Goal: Task Accomplishment & Management: Use online tool/utility

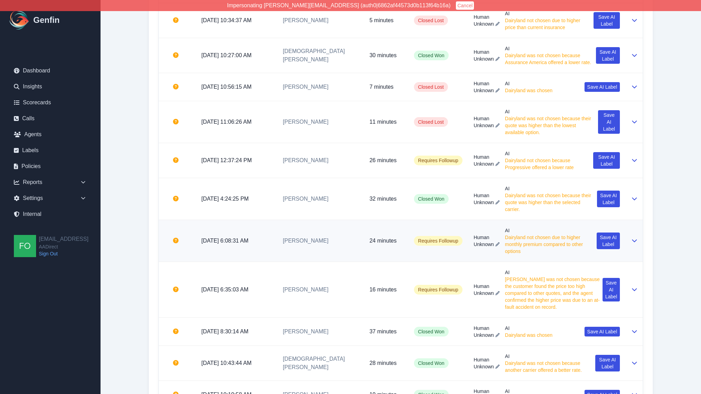
scroll to position [2363, 0]
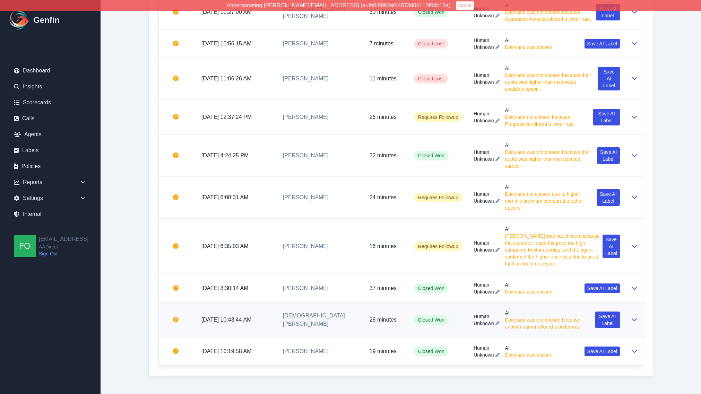
click at [340, 317] on td "[DEMOGRAPHIC_DATA][PERSON_NAME]" at bounding box center [321, 320] width 87 height 35
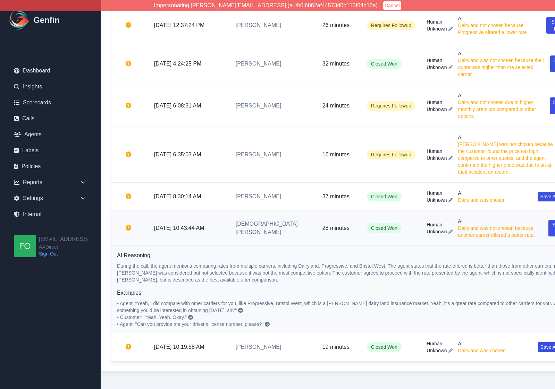
scroll to position [2456, 14]
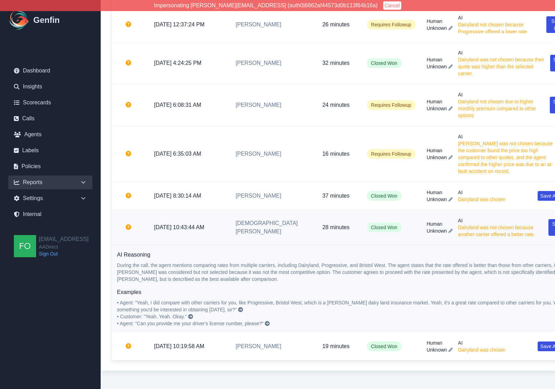
click at [79, 178] on div "Reports" at bounding box center [50, 183] width 84 height 14
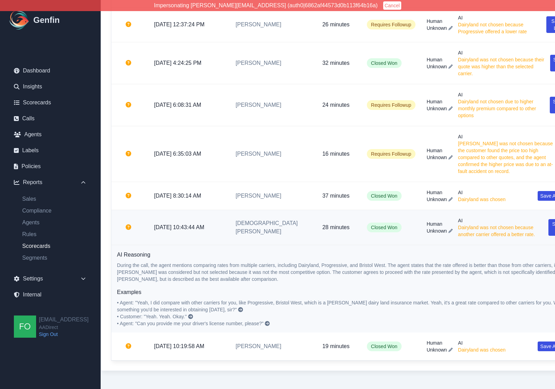
click at [45, 245] on link "Scorecards" at bounding box center [55, 246] width 76 height 8
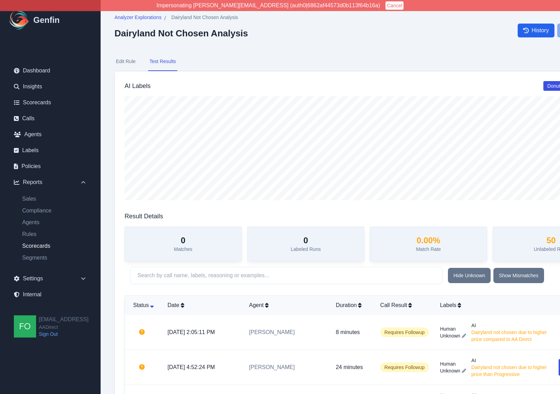
select select "14"
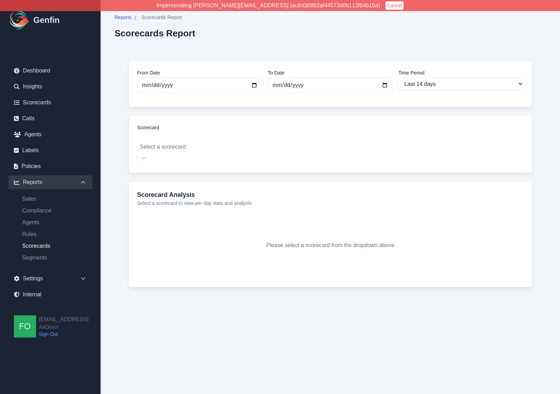
click at [194, 139] on div at bounding box center [330, 138] width 380 height 10
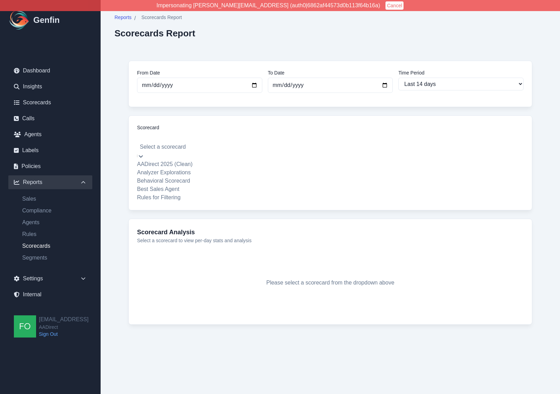
click at [170, 171] on div "Analyzer Explorations" at bounding box center [330, 173] width 386 height 8
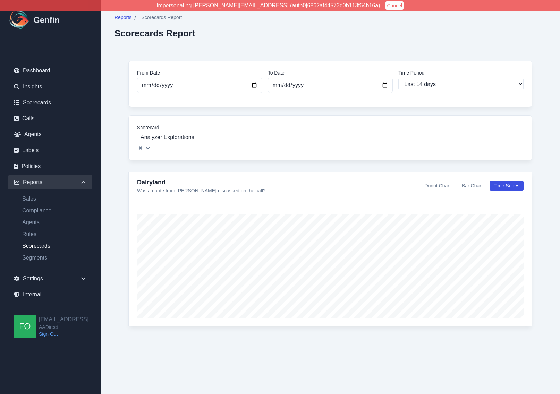
click at [441, 181] on button "Donut Chart" at bounding box center [437, 186] width 34 height 10
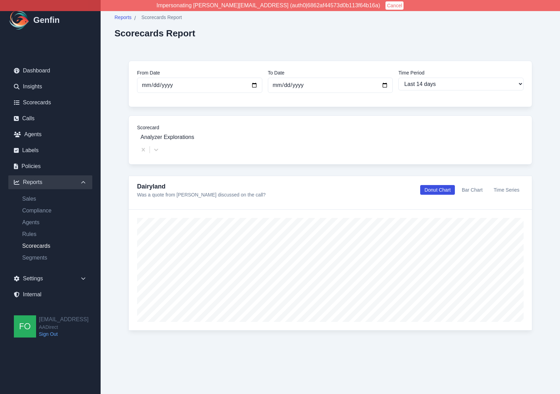
click at [475, 185] on button "Bar Chart" at bounding box center [472, 190] width 29 height 10
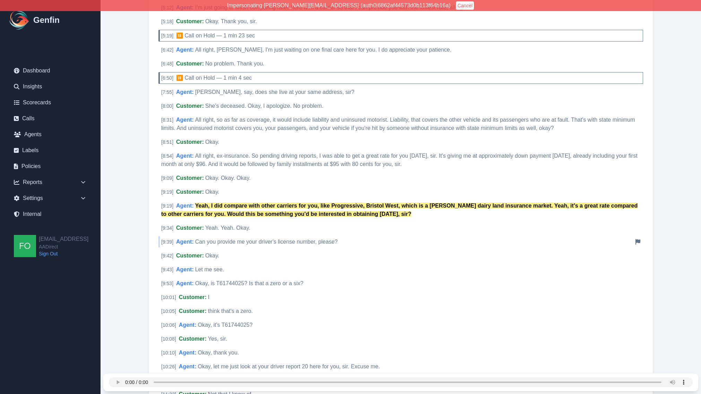
scroll to position [968, 0]
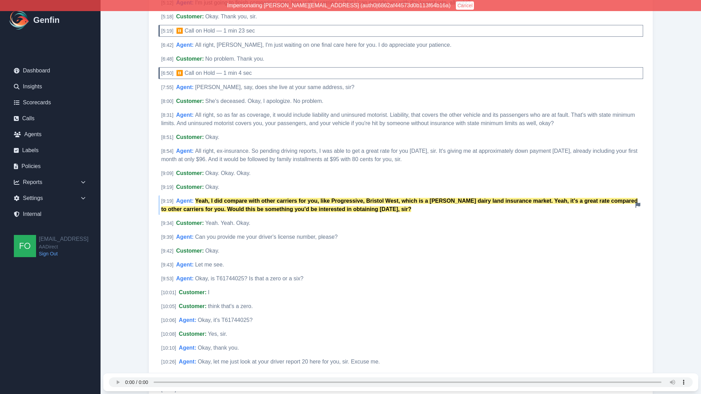
click at [292, 198] on mark "Yeah, I did compare with other carriers for you, like Progressive, Bristol West…" at bounding box center [399, 205] width 477 height 14
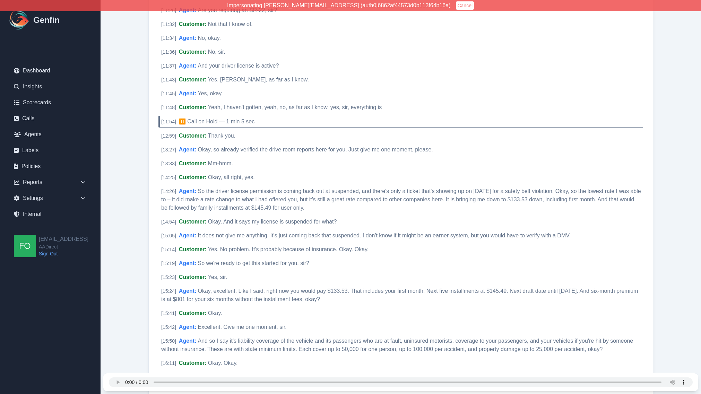
scroll to position [1342, 0]
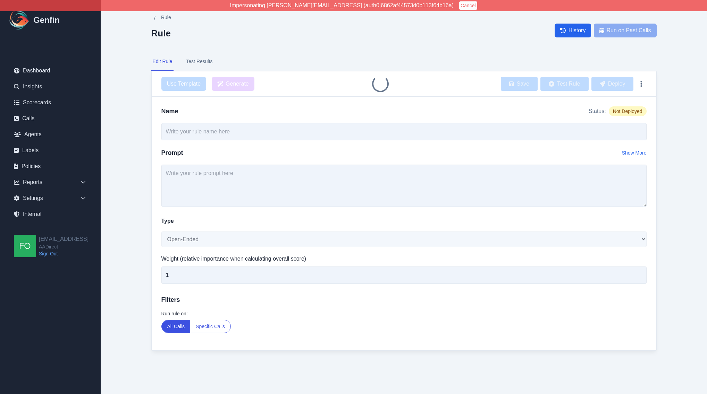
type input "Dairyland Not Chosen Analysis"
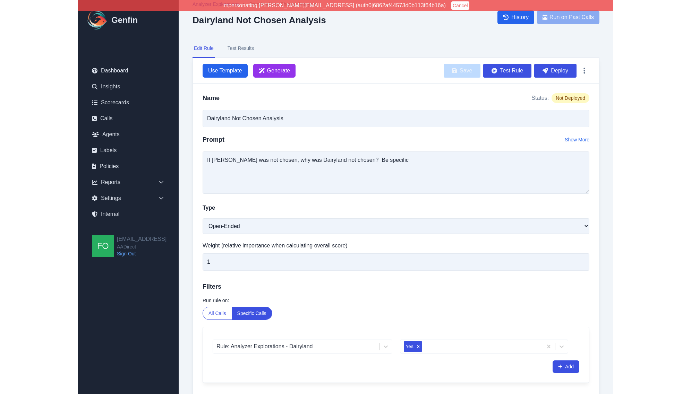
scroll to position [48, 0]
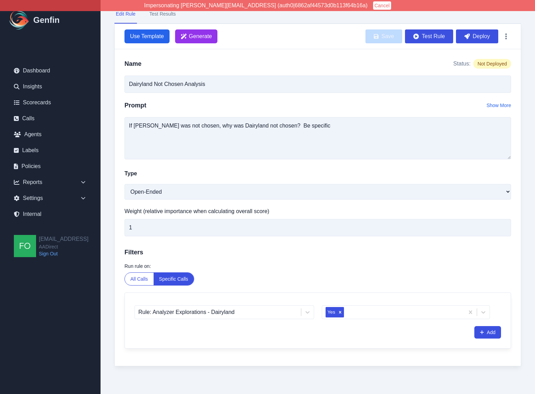
click at [112, 270] on div "Analyzer Explorations / Dairyland Not Chosen Analysis Dairyland Not Chosen Anal…" at bounding box center [318, 173] width 435 height 442
click at [203, 196] on select "Open-Ended Score Yes/No Single-Choice Number" at bounding box center [318, 192] width 387 height 16
select select "Single-Choice"
click at [125, 184] on select "Open-Ended Score Yes/No Single-Choice Number" at bounding box center [318, 192] width 387 height 16
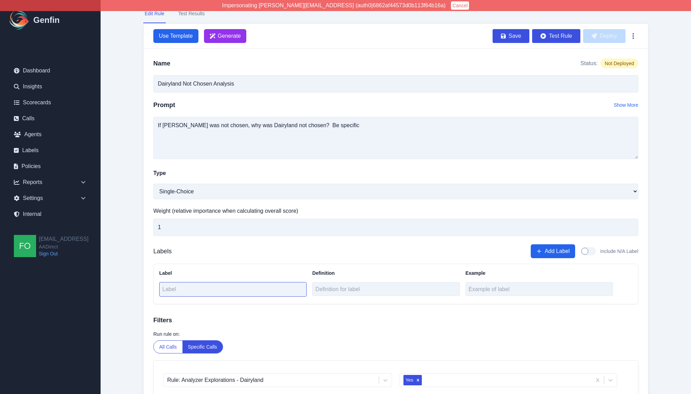
click at [212, 291] on input "text" at bounding box center [232, 289] width 147 height 15
type input "Dairyland was chosen"
click at [564, 250] on button "Add Label" at bounding box center [553, 252] width 44 height 14
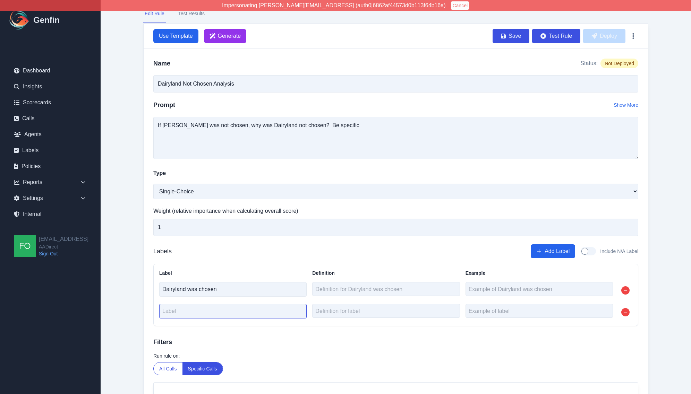
click at [203, 311] on input "text" at bounding box center [232, 311] width 147 height 15
click at [197, 314] on input "text" at bounding box center [232, 311] width 147 height 15
click at [192, 305] on input "text" at bounding box center [232, 311] width 147 height 15
click at [193, 311] on input "text" at bounding box center [232, 311] width 147 height 15
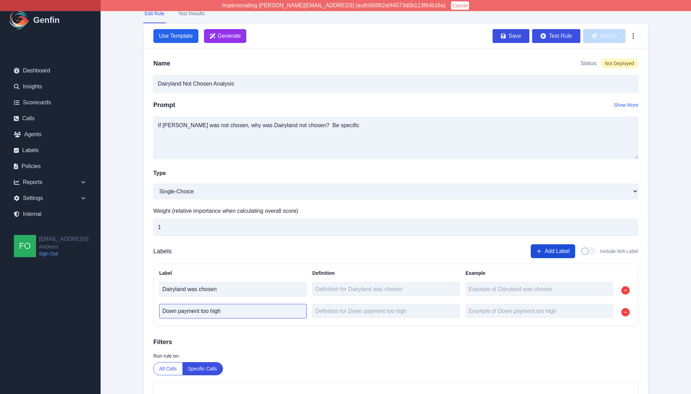
type input "Down payment too high"
click at [549, 254] on button "Add Label" at bounding box center [553, 252] width 44 height 14
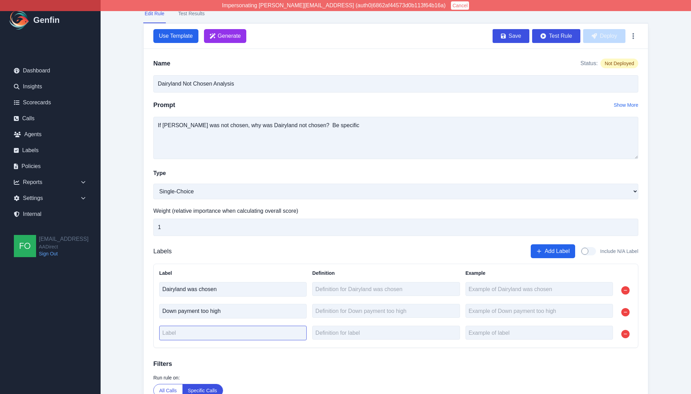
click at [226, 331] on input "text" at bounding box center [232, 333] width 147 height 15
type input "Genera"
click at [242, 334] on input "General had a cheaper rate" at bounding box center [232, 333] width 147 height 15
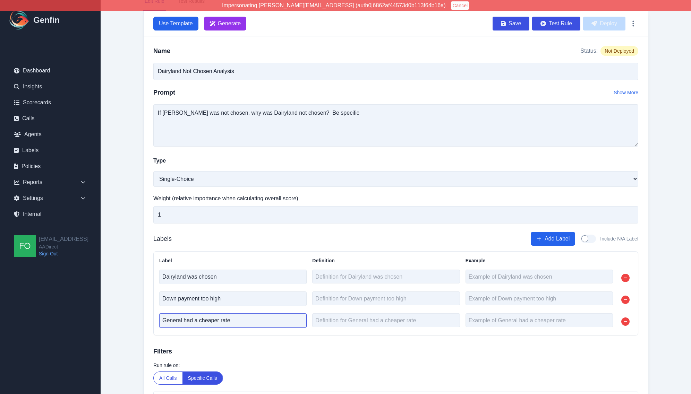
scroll to position [61, 0]
type input "General had a cheaper rate"
drag, startPoint x: 554, startPoint y: 239, endPoint x: 539, endPoint y: 246, distance: 16.8
click at [554, 239] on button "Add Label" at bounding box center [553, 239] width 44 height 14
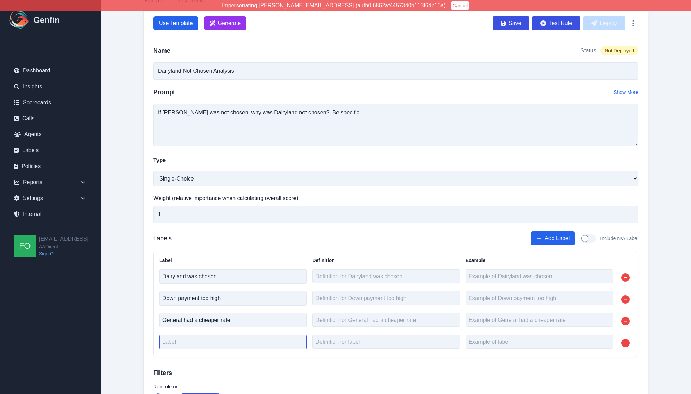
click at [219, 344] on input "text" at bounding box center [232, 342] width 147 height 15
type input "Bristol West had a cheaper rate"
drag, startPoint x: 551, startPoint y: 235, endPoint x: 542, endPoint y: 242, distance: 11.4
click at [550, 236] on button "Add Label" at bounding box center [553, 239] width 44 height 14
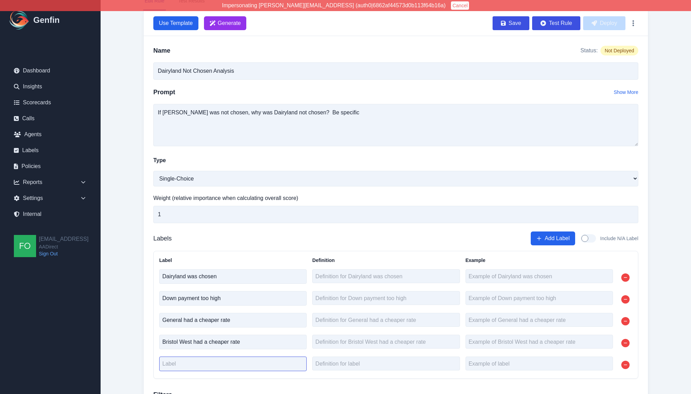
click at [201, 361] on input "text" at bounding box center [232, 364] width 147 height 15
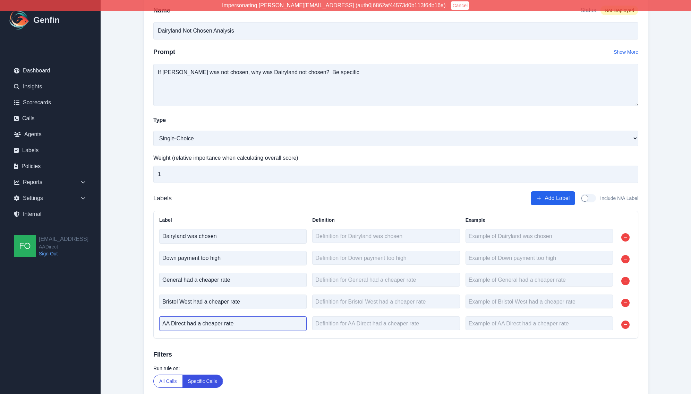
scroll to position [117, 0]
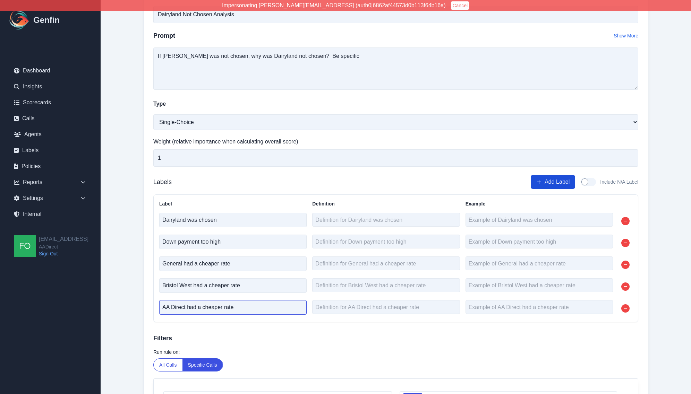
type input "AA Direct had a cheaper rate"
click at [546, 180] on button "Add Label" at bounding box center [553, 182] width 44 height 14
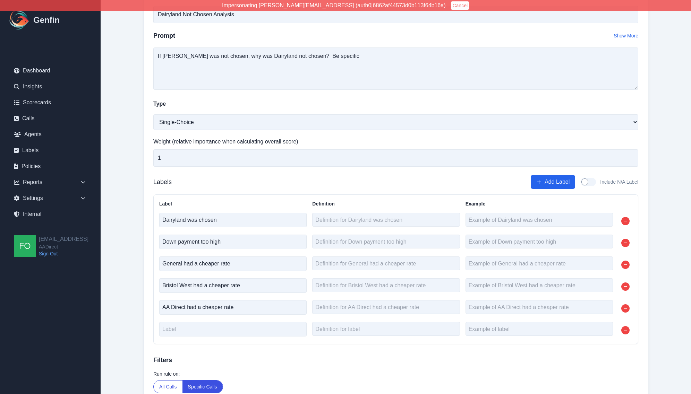
drag, startPoint x: 218, startPoint y: 338, endPoint x: 220, endPoint y: 333, distance: 5.0
click at [220, 333] on div at bounding box center [232, 330] width 147 height 16
click at [220, 333] on input "text" at bounding box center [232, 329] width 147 height 15
type input "Progressive had a cheaper rate"
click at [556, 184] on button "Add Label" at bounding box center [553, 182] width 44 height 14
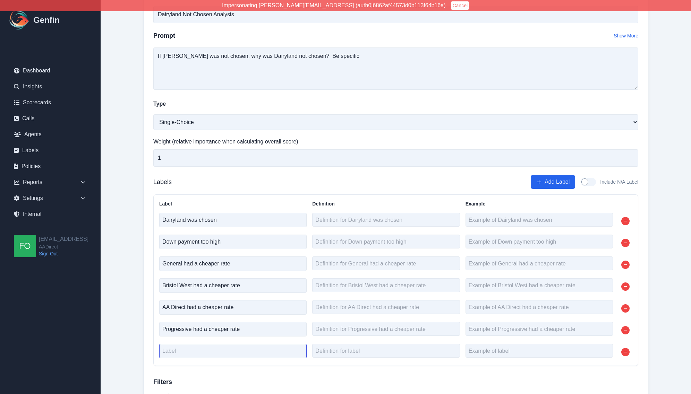
click at [211, 355] on input "text" at bounding box center [232, 351] width 147 height 15
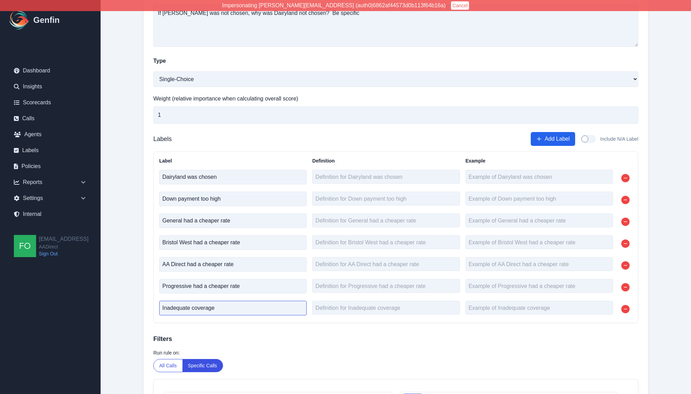
scroll to position [174, 0]
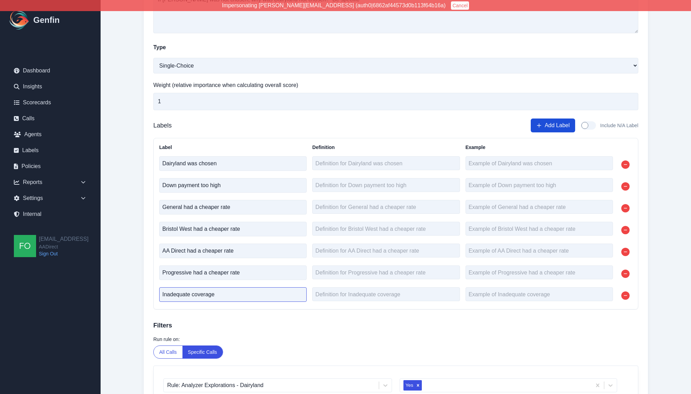
type input "Inadequate coverage"
drag, startPoint x: 561, startPoint y: 120, endPoint x: 512, endPoint y: 150, distance: 57.0
click at [561, 120] on button "Add Label" at bounding box center [553, 126] width 44 height 14
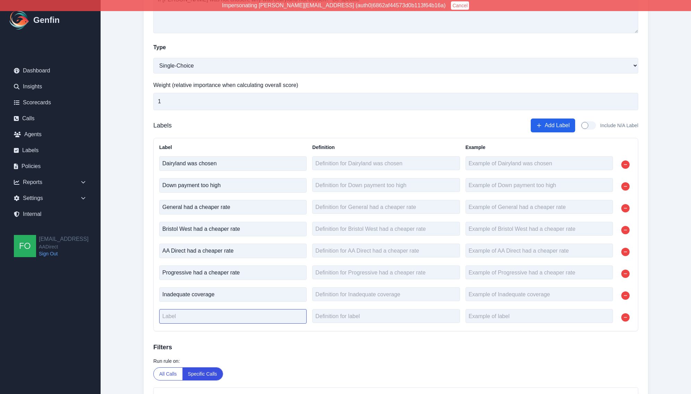
click at [193, 321] on input "text" at bounding box center [232, 316] width 147 height 15
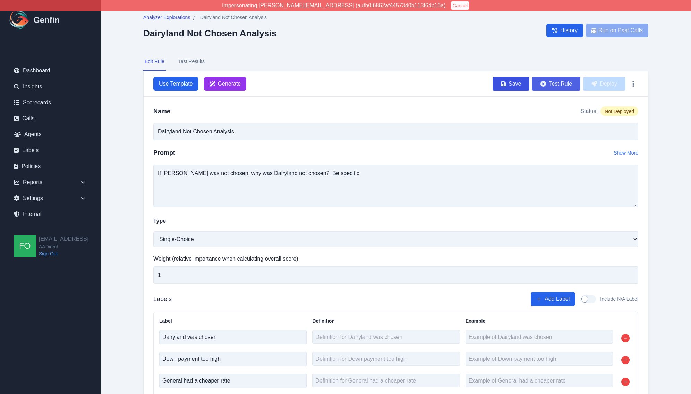
type input "Other"
click at [558, 86] on button "Test Rule" at bounding box center [556, 84] width 48 height 14
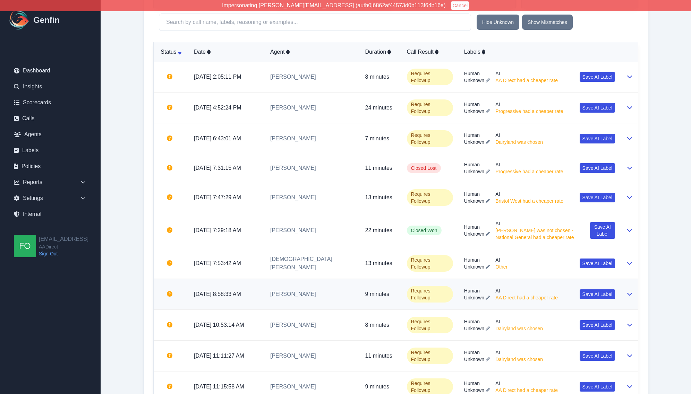
scroll to position [262, 0]
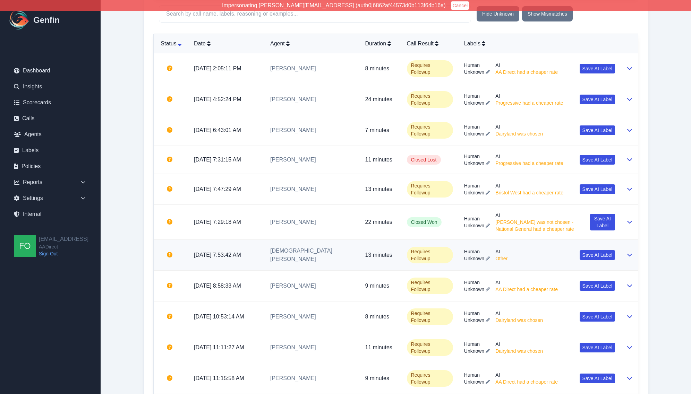
click at [330, 257] on td "[DEMOGRAPHIC_DATA][PERSON_NAME]" at bounding box center [312, 255] width 95 height 31
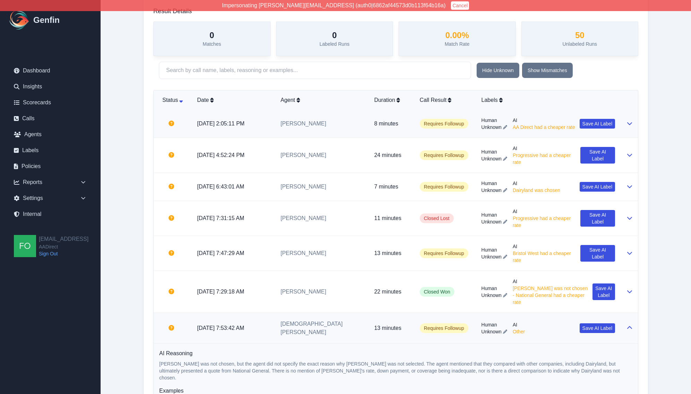
scroll to position [180, 0]
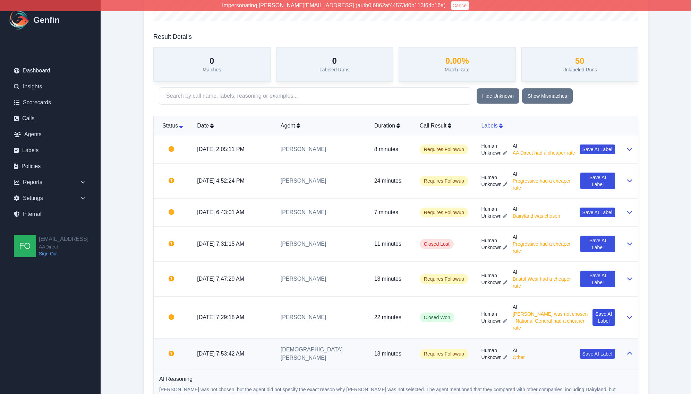
click at [496, 127] on div "Labels" at bounding box center [548, 126] width 134 height 8
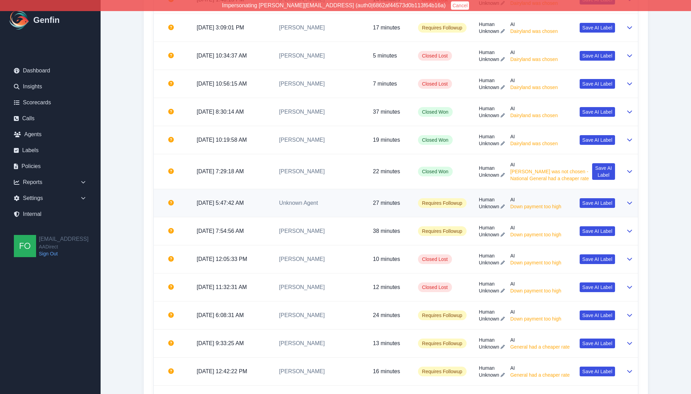
scroll to position [1160, 0]
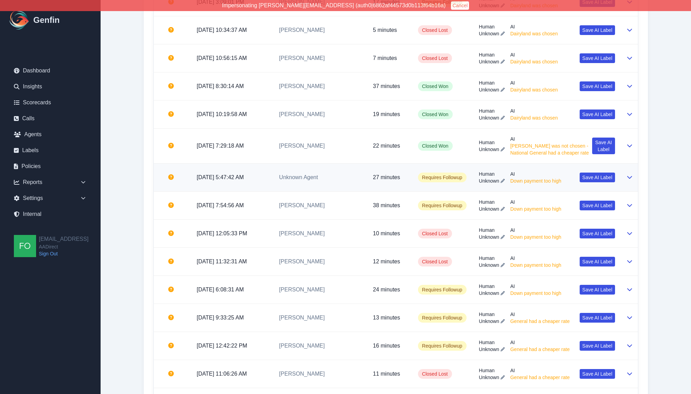
click at [476, 183] on td "Human Unknown AI Down payment too high Save AI Label" at bounding box center [547, 178] width 147 height 28
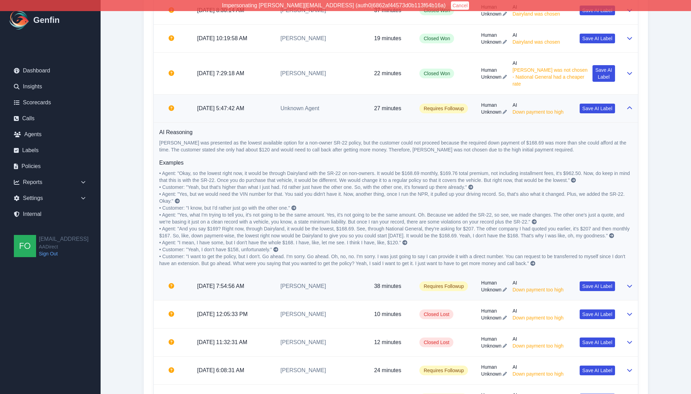
scroll to position [1342, 0]
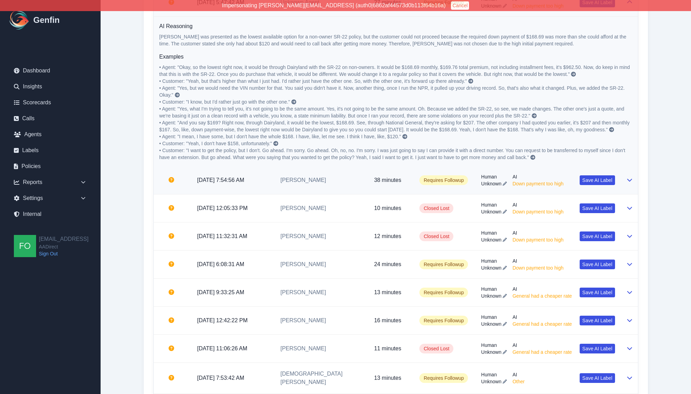
click at [479, 195] on td "Human Unknown AI Down payment too high Save AI Label" at bounding box center [548, 181] width 145 height 28
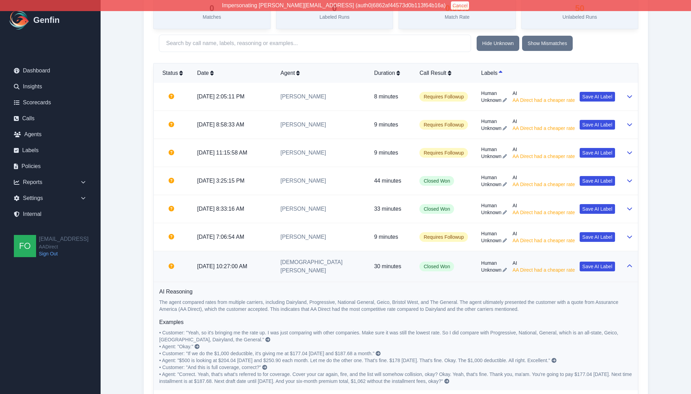
scroll to position [0, 0]
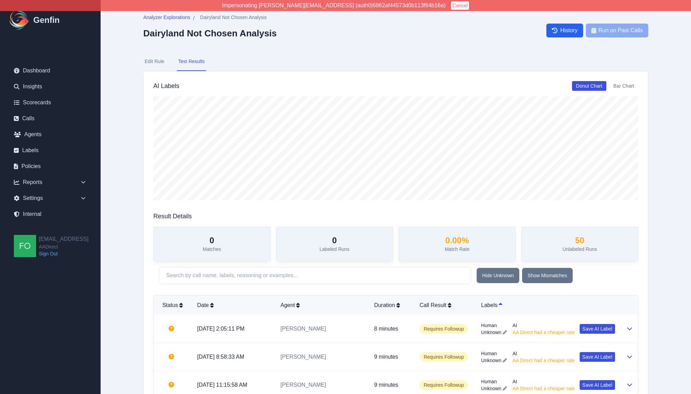
click at [157, 56] on button "Edit Rule" at bounding box center [154, 61] width 23 height 19
select select "Single-Choice"
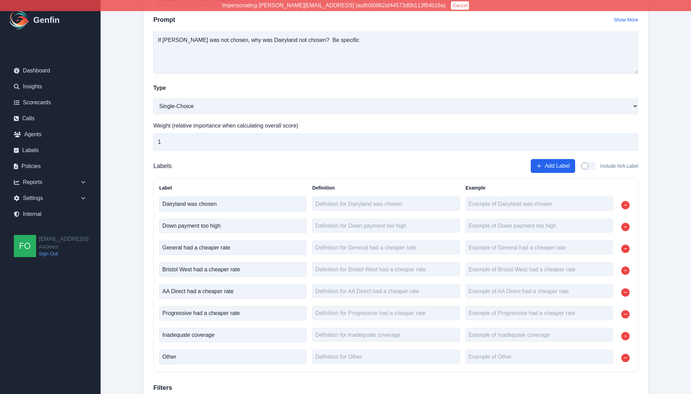
scroll to position [134, 0]
click at [343, 291] on textarea at bounding box center [385, 291] width 147 height 14
type textarea "Assurance America or AA Direct had a cheaper rate"
click at [344, 252] on textarea at bounding box center [385, 247] width 147 height 14
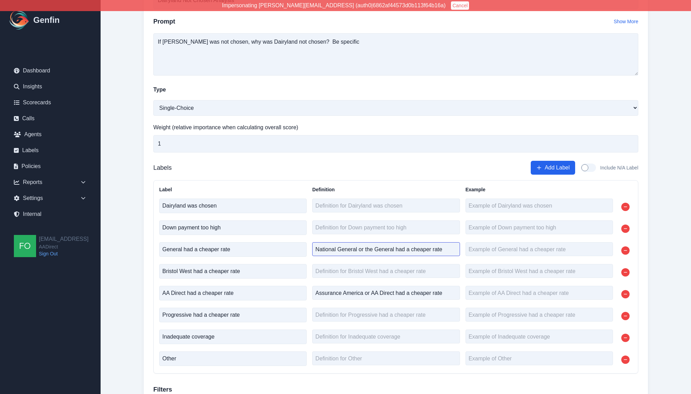
scroll to position [124, 0]
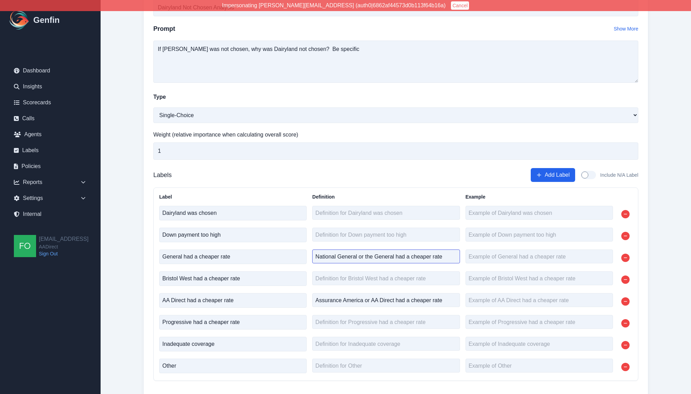
type textarea "National General or the General had a cheaper rate"
click at [279, 261] on input "General had a cheaper rate" at bounding box center [232, 257] width 147 height 15
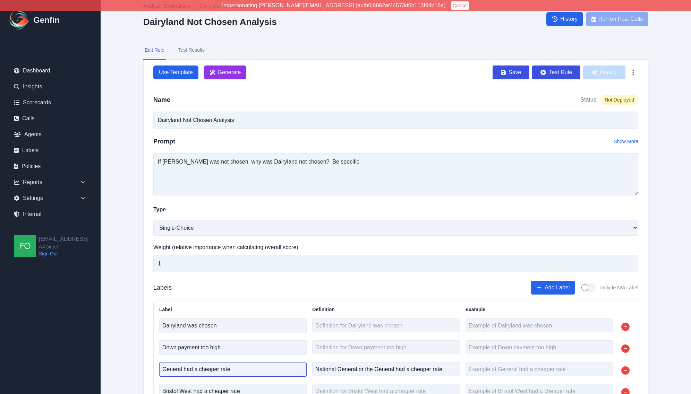
scroll to position [0, 0]
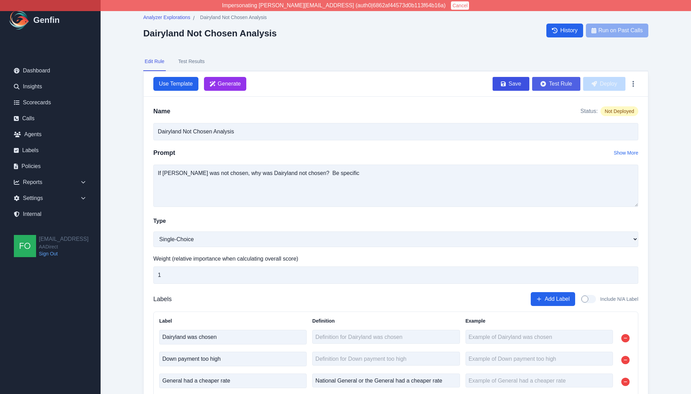
click at [552, 84] on button "Test Rule" at bounding box center [556, 84] width 48 height 14
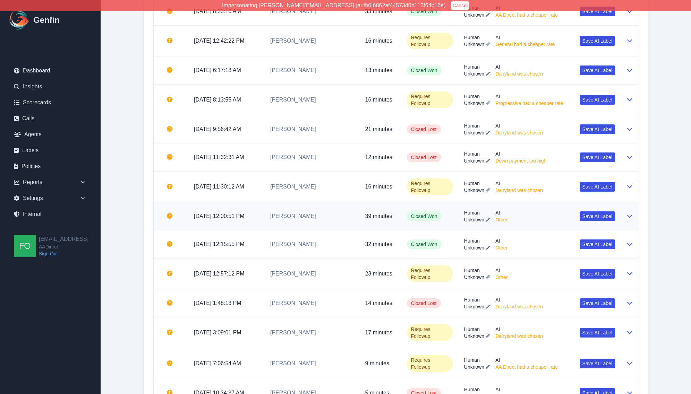
click at [515, 214] on div "Human Unknown AI Other Save AI Label" at bounding box center [539, 217] width 151 height 14
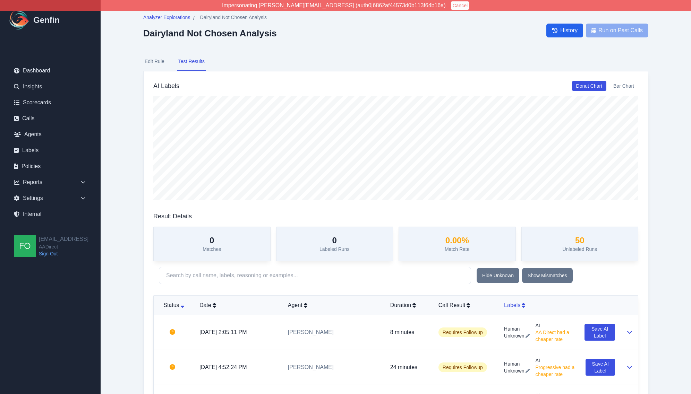
click at [509, 305] on div "Labels" at bounding box center [559, 305] width 111 height 8
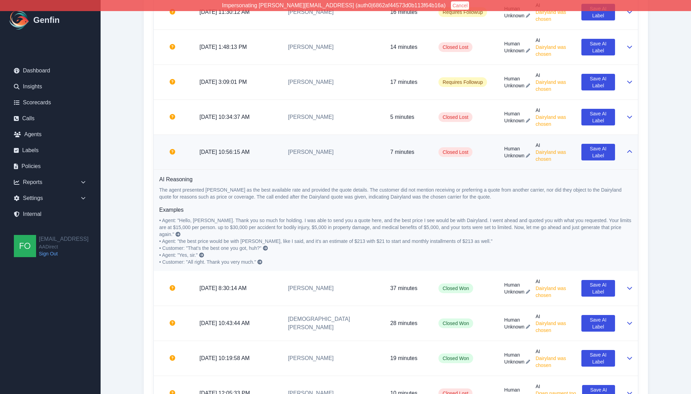
scroll to position [1391, 0]
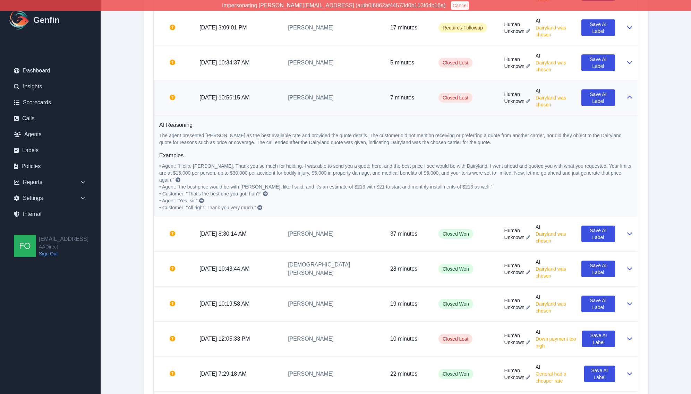
click at [493, 113] on td "Closed Lost" at bounding box center [466, 97] width 66 height 35
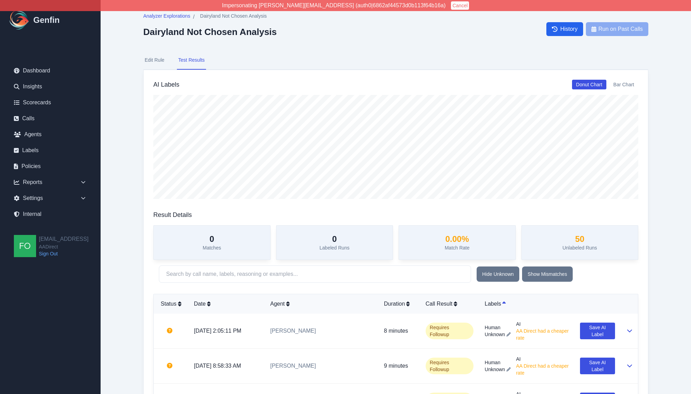
scroll to position [0, 0]
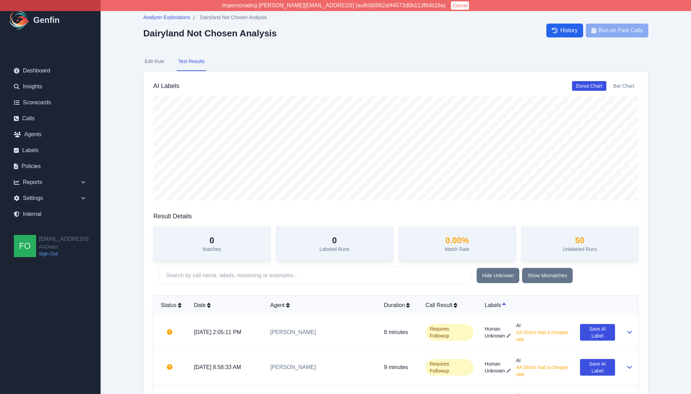
click at [152, 61] on button "Edit Rule" at bounding box center [154, 61] width 23 height 19
select select "Single-Choice"
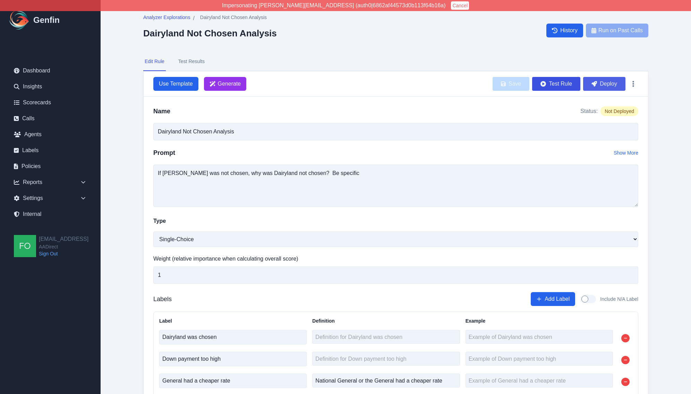
click at [611, 86] on button "Deploy" at bounding box center [604, 84] width 42 height 14
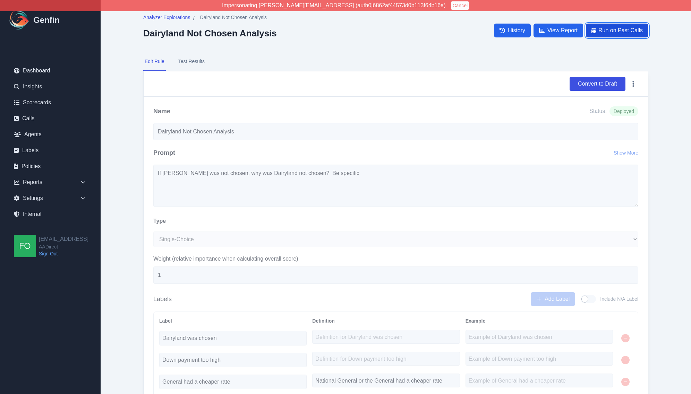
click at [620, 30] on span "Run on Past Calls" at bounding box center [620, 30] width 44 height 8
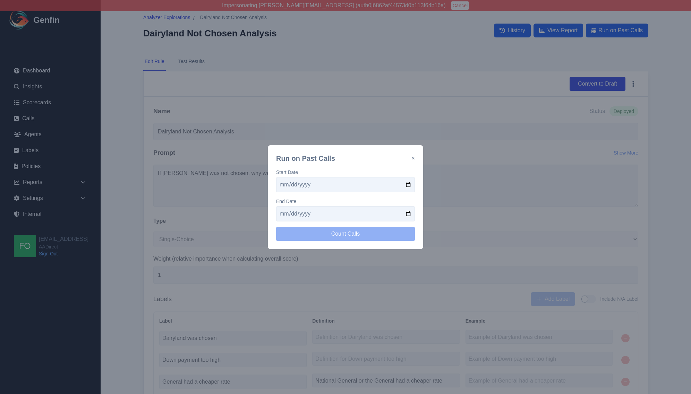
click at [410, 183] on input "date" at bounding box center [345, 184] width 139 height 15
type input "2025-09-24"
click at [406, 214] on input "date" at bounding box center [345, 213] width 139 height 15
type input "2025-10-08"
click at [350, 232] on button "Count Calls" at bounding box center [345, 234] width 139 height 14
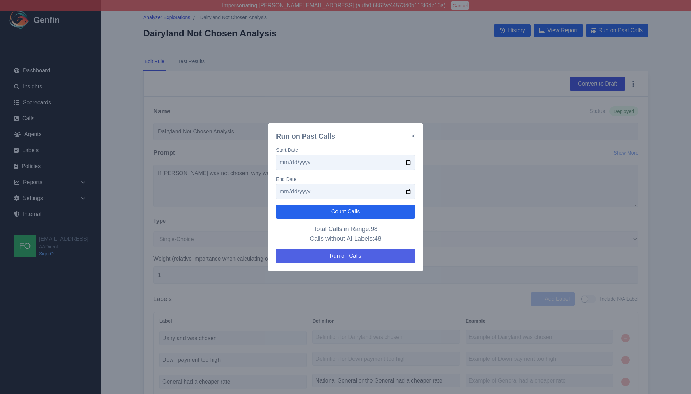
click at [358, 257] on button "Run on Calls" at bounding box center [345, 256] width 139 height 14
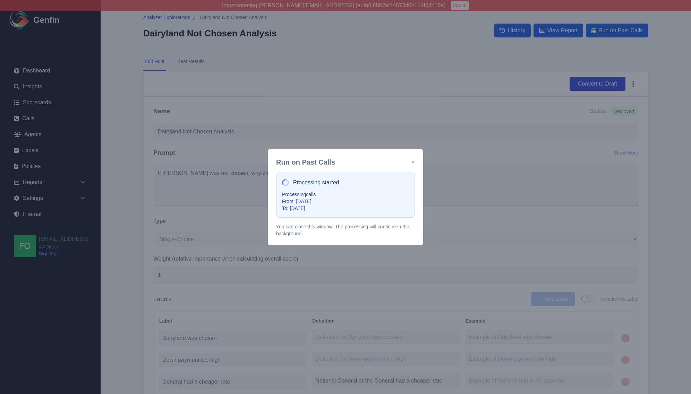
click at [413, 163] on button "×" at bounding box center [413, 162] width 3 height 8
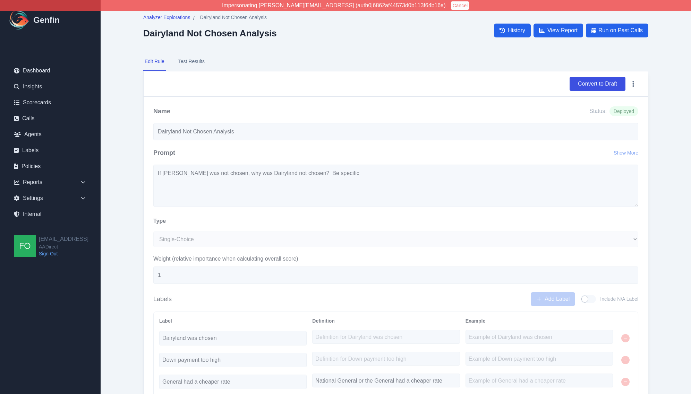
click at [130, 183] on div "Analyzer Explorations / Dairyland Not Chosen Analysis Dairyland Not Chosen Anal…" at bounding box center [395, 331] width 533 height 663
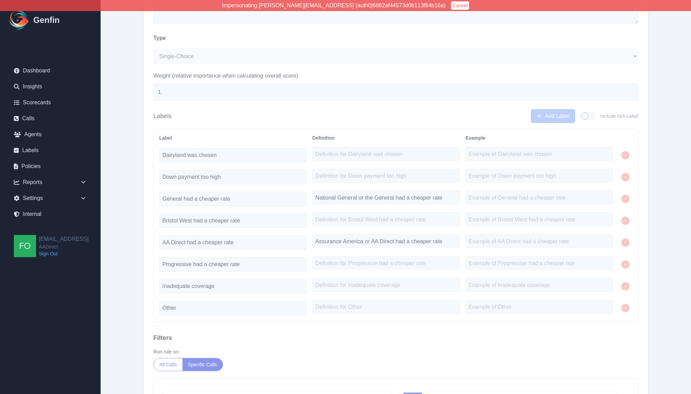
scroll to position [183, 0]
drag, startPoint x: 126, startPoint y: 93, endPoint x: 128, endPoint y: 33, distance: 60.7
click at [126, 93] on main "Analyzer Explorations / Dairyland Not Chosen Analysis Dairyland Not Chosen Anal…" at bounding box center [396, 148] width 590 height 663
click at [124, 120] on main "Analyzer Explorations / Dairyland Not Chosen Analysis Dairyland Not Chosen Anal…" at bounding box center [396, 148] width 590 height 663
click at [124, 119] on main "Analyzer Explorations / Dairyland Not Chosen Analysis Dairyland Not Chosen Anal…" at bounding box center [396, 148] width 590 height 663
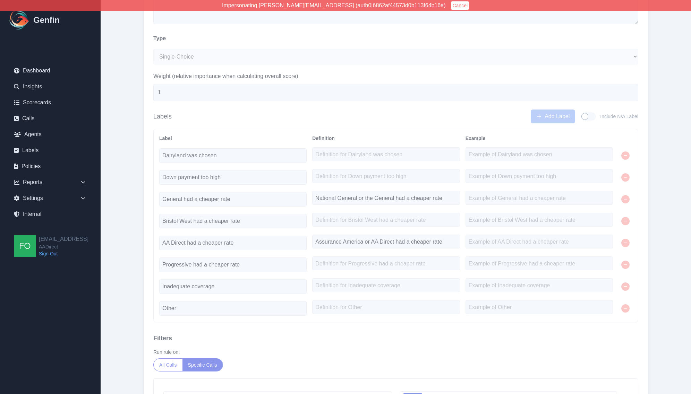
click at [123, 51] on main "Analyzer Explorations / Dairyland Not Chosen Analysis Dairyland Not Chosen Anal…" at bounding box center [396, 148] width 590 height 663
click at [146, 170] on div "Name Status: Deployed Dairyland Not Chosen Analysis Prompt Show More If Dairyla…" at bounding box center [396, 183] width 504 height 538
click at [147, 167] on div "Name Status: Deployed Dairyland Not Chosen Analysis Prompt Show More If Dairyla…" at bounding box center [396, 183] width 504 height 538
click at [127, 173] on main "Analyzer Explorations / Dairyland Not Chosen Analysis Dairyland Not Chosen Anal…" at bounding box center [396, 148] width 590 height 663
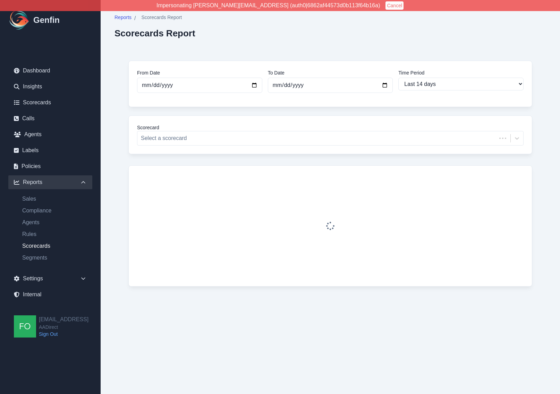
select select "14"
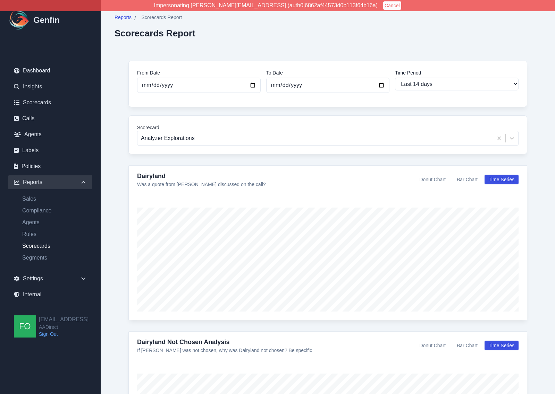
click at [466, 179] on button "Bar Chart" at bounding box center [466, 180] width 29 height 10
drag, startPoint x: 427, startPoint y: 178, endPoint x: 432, endPoint y: 178, distance: 4.9
click at [427, 178] on button "Donut Chart" at bounding box center [432, 180] width 34 height 10
click at [503, 176] on button "Time Series" at bounding box center [501, 180] width 34 height 10
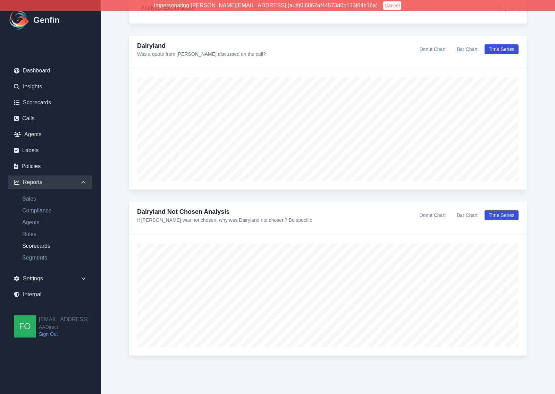
scroll to position [131, 0]
click at [467, 218] on button "Bar Chart" at bounding box center [466, 215] width 29 height 10
click at [545, 261] on div "Reports / Scorecards Report Scorecards Report From Date 2025-09-24 To Date 2025…" at bounding box center [328, 132] width 454 height 526
click at [429, 214] on button "Donut Chart" at bounding box center [432, 215] width 34 height 10
click at [472, 213] on button "Bar Chart" at bounding box center [466, 215] width 29 height 10
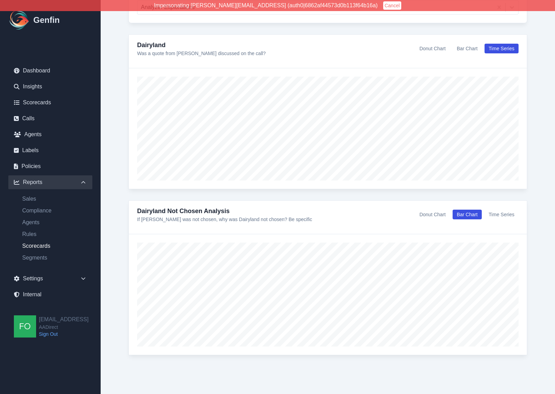
click at [497, 213] on button "Time Series" at bounding box center [501, 215] width 34 height 10
click at [471, 216] on button "Bar Chart" at bounding box center [466, 215] width 29 height 10
click at [437, 210] on button "Donut Chart" at bounding box center [432, 215] width 34 height 10
click at [461, 214] on button "Bar Chart" at bounding box center [466, 215] width 29 height 10
click at [432, 213] on button "Donut Chart" at bounding box center [432, 215] width 34 height 10
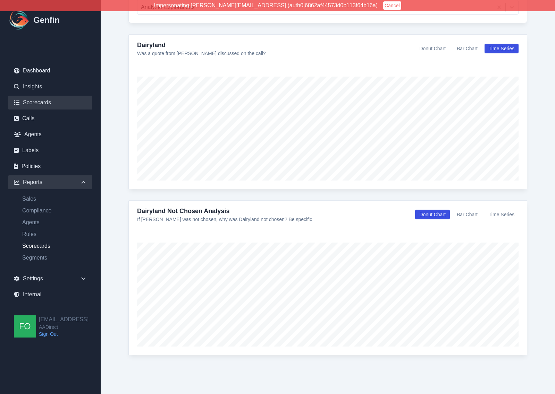
click at [44, 102] on link "Scorecards" at bounding box center [50, 103] width 84 height 14
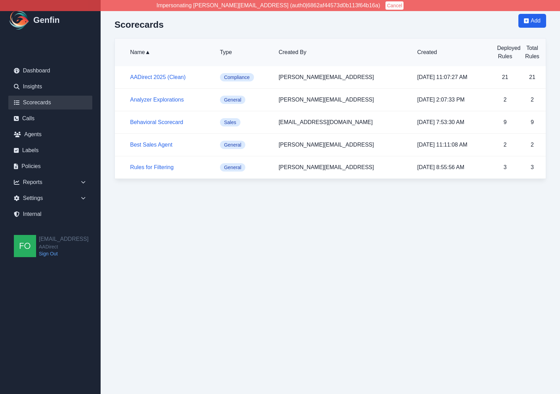
click at [164, 96] on h5 "Analyzer Explorations" at bounding box center [169, 100] width 79 height 8
click at [164, 98] on link "Analyzer Explorations" at bounding box center [157, 100] width 54 height 6
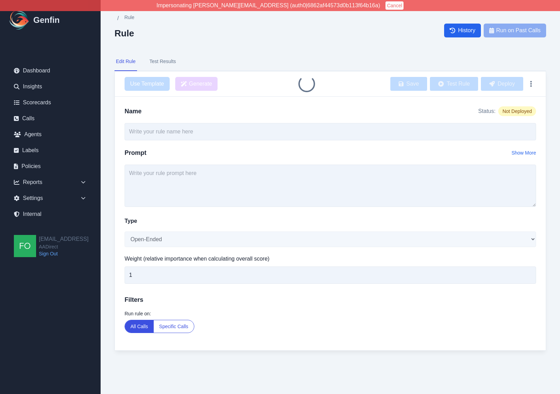
type input "Dairyland Not Chosen Analysis"
select select "Single-Choice"
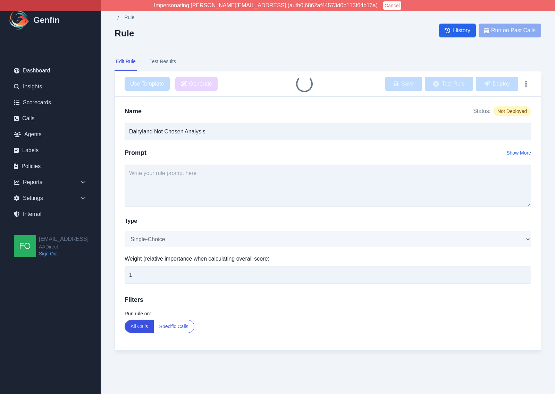
click at [170, 58] on button "Test Results" at bounding box center [162, 61] width 29 height 19
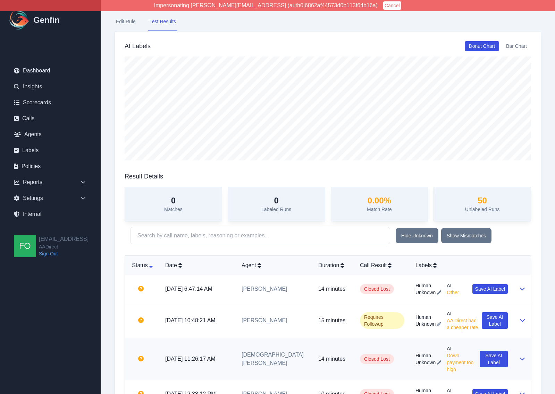
scroll to position [41, 0]
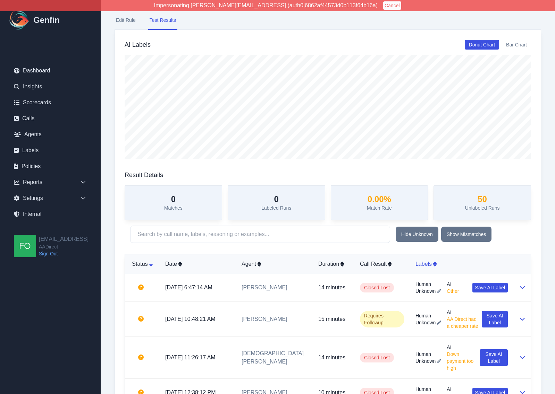
click at [434, 261] on div "Labels" at bounding box center [461, 264] width 92 height 8
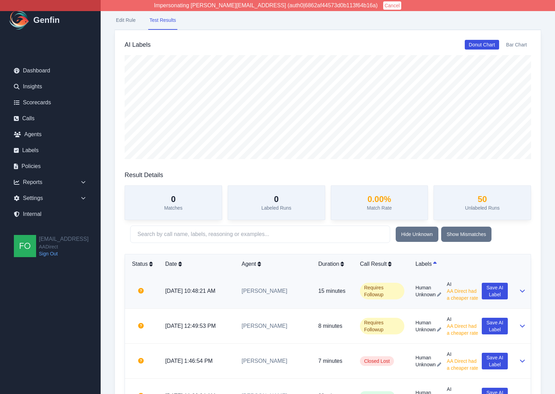
click at [434, 304] on td "Human Unknown AI AA Direct had a cheaper rate Save AI Label" at bounding box center [461, 291] width 103 height 35
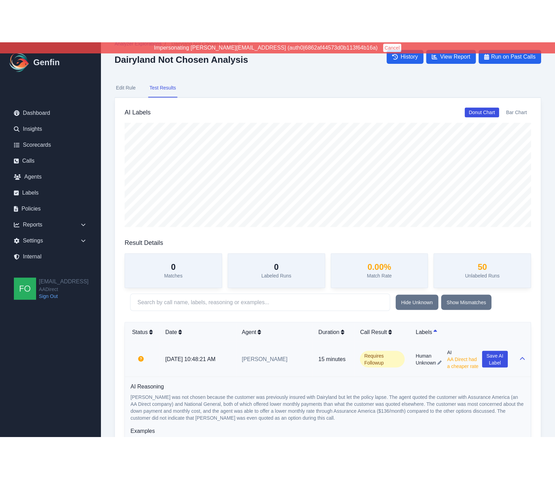
scroll to position [0, 0]
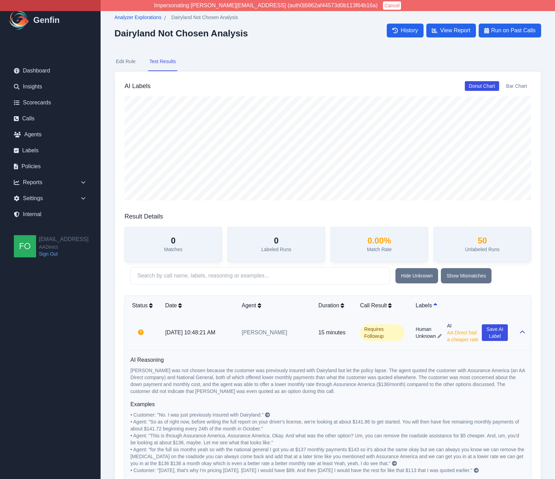
click at [140, 19] on span "Analyzer Explorations" at bounding box center [137, 17] width 47 height 7
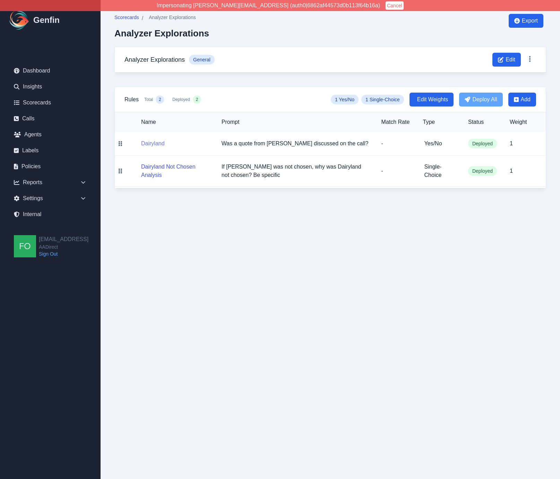
click at [154, 142] on button "Dairyland" at bounding box center [153, 143] width 24 height 8
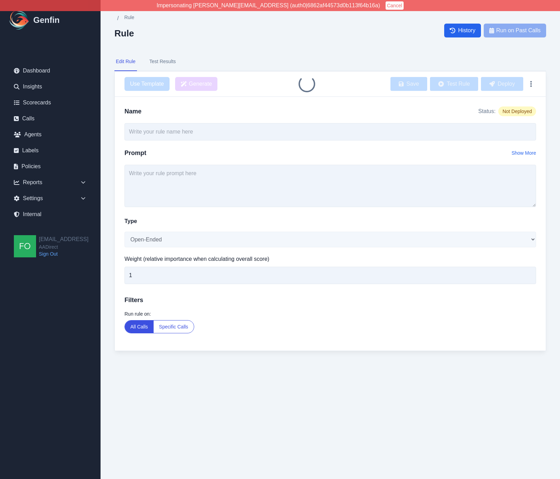
type input "Dairyland"
type textarea "Was a quote from Dairyland discussed on the call?"
select select "Yes/No"
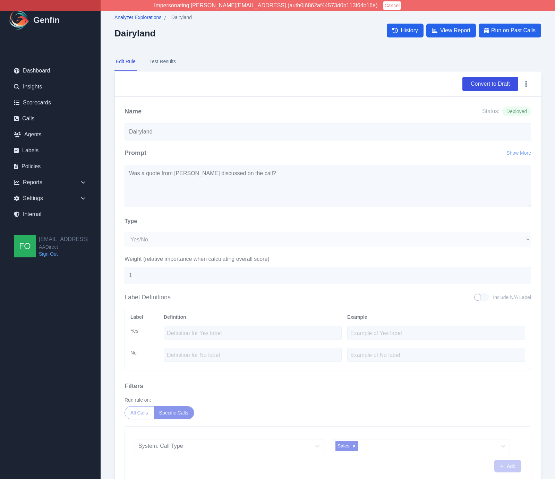
click at [147, 15] on span "Analyzer Explorations" at bounding box center [137, 17] width 47 height 7
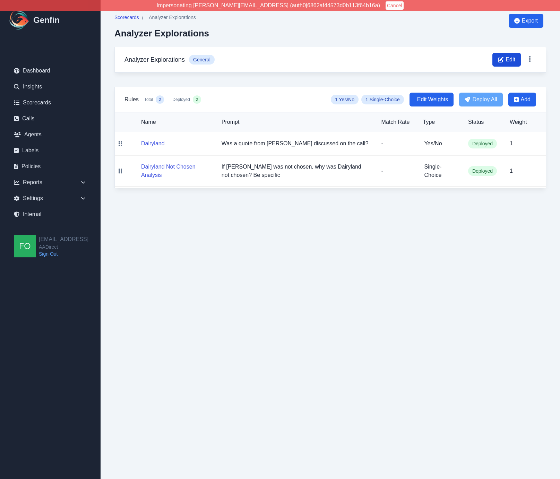
click at [510, 56] on span "Edit" at bounding box center [511, 60] width 10 height 8
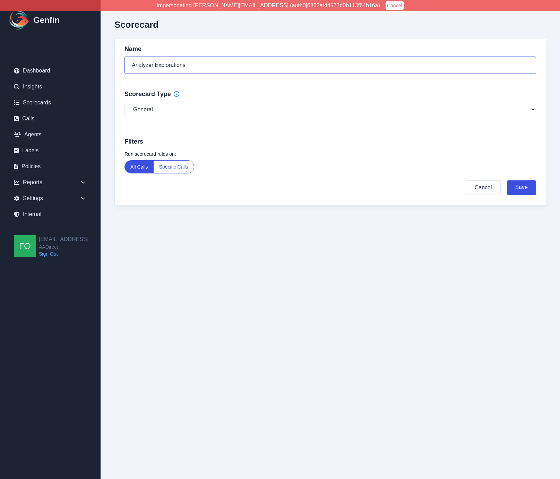
click at [219, 67] on input "Analyzer Explorations" at bounding box center [331, 65] width 412 height 17
type input "Dairyland Analysis"
click at [519, 188] on button "Save" at bounding box center [521, 187] width 29 height 15
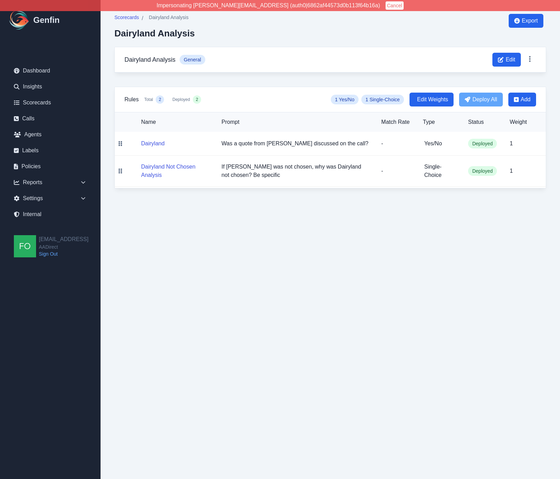
drag, startPoint x: 205, startPoint y: 255, endPoint x: 201, endPoint y: 258, distance: 4.8
click at [205, 202] on html "Impersonating shane+aadirect@genfin.ai (auth0|6862af44573d0b113f64b16a) Cancel …" at bounding box center [280, 101] width 560 height 202
click at [178, 202] on html "Impersonating shane+aadirect@genfin.ai (auth0|6862af44573d0b113f64b16a) Cancel …" at bounding box center [280, 101] width 560 height 202
click at [157, 166] on button "Dairyland Not Chosen Analysis" at bounding box center [175, 171] width 69 height 17
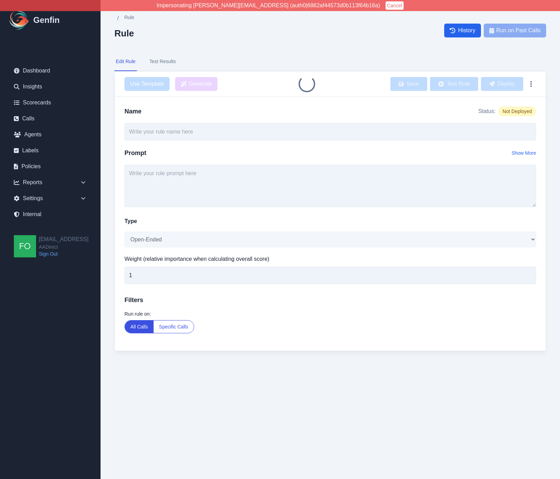
type input "Dairyland Not Chosen Analysis"
type textarea "If Dairyland was not chosen, why was Dairyland not chosen? Be specific"
select select "Single-Choice"
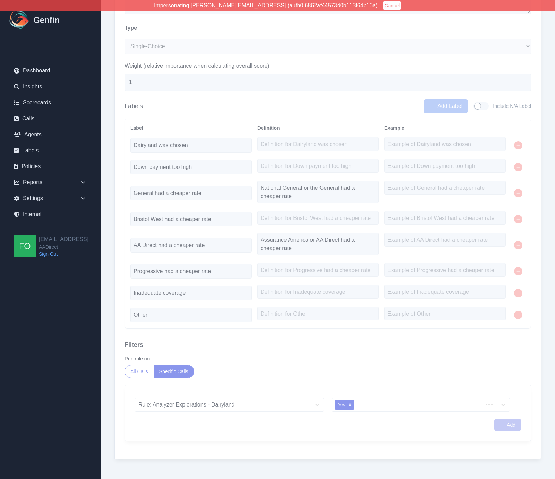
scroll to position [201, 0]
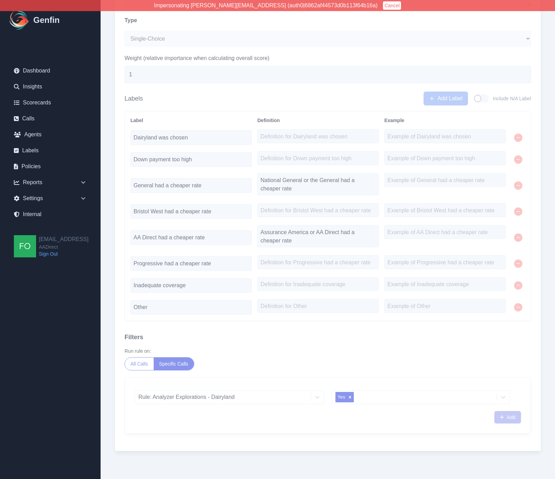
click at [245, 394] on div "Rule: Analyzer Explorations - Dairyland" at bounding box center [229, 397] width 189 height 14
click at [235, 394] on div "Rule: Analyzer Explorations - Dairyland" at bounding box center [229, 397] width 189 height 14
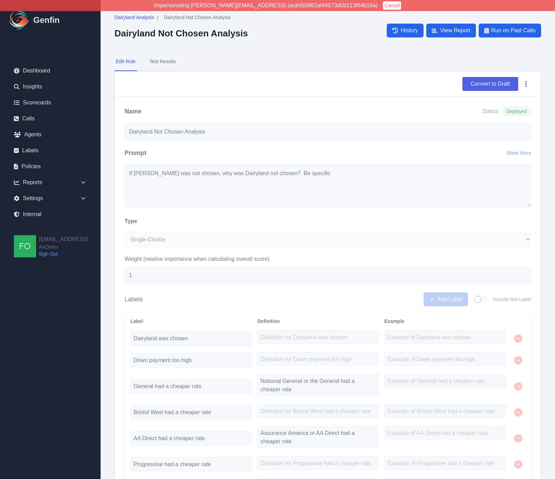
click at [488, 84] on button "Convert to Draft" at bounding box center [490, 84] width 56 height 14
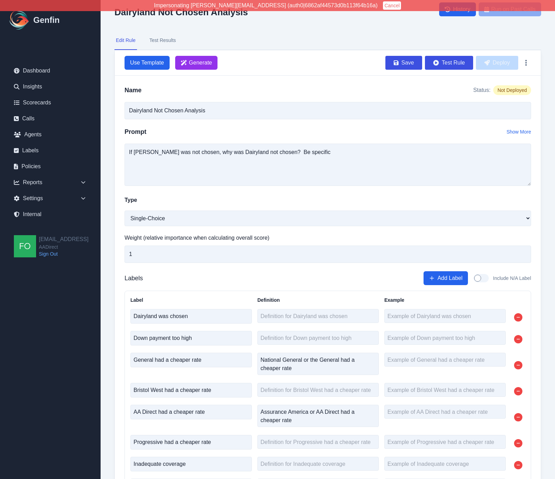
scroll to position [201, 0]
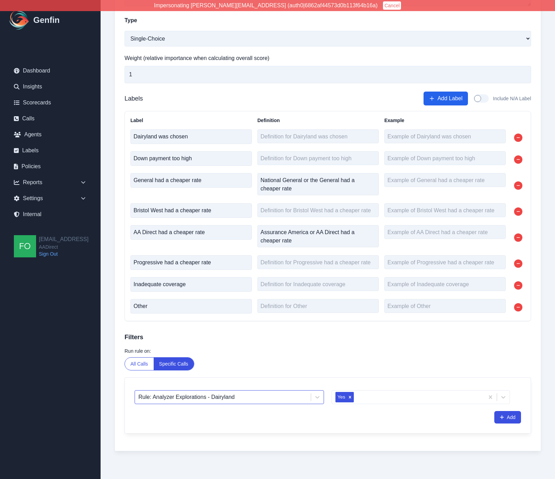
click at [204, 394] on div at bounding box center [222, 397] width 169 height 10
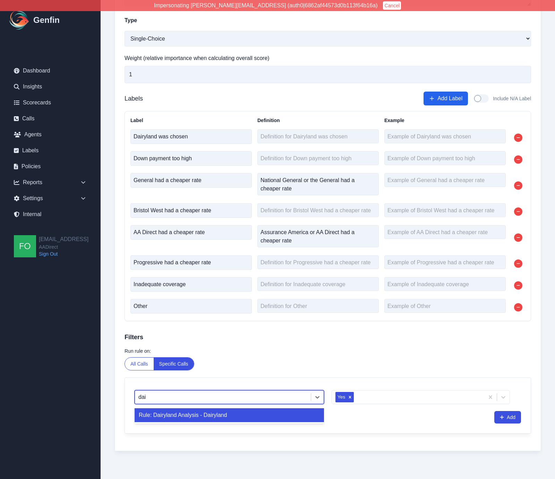
type input "dair"
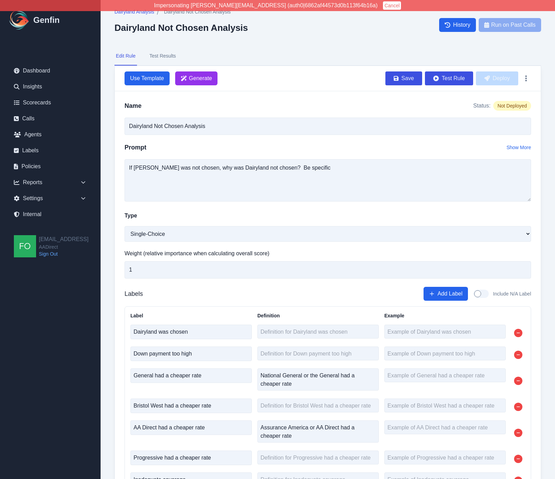
scroll to position [0, 0]
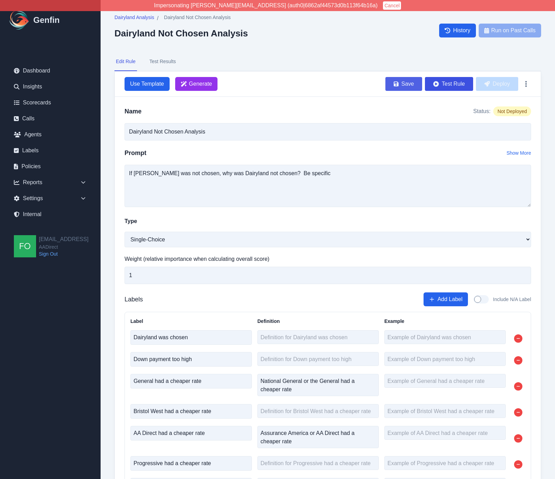
click at [402, 85] on button "Save" at bounding box center [403, 84] width 37 height 14
click at [502, 86] on button "Deploy" at bounding box center [497, 84] width 42 height 14
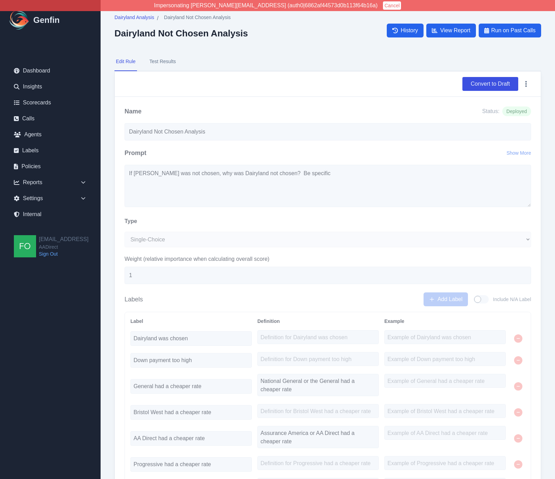
drag, startPoint x: 305, startPoint y: 61, endPoint x: 302, endPoint y: 58, distance: 4.0
click at [305, 61] on nav "Edit Rule Test Results" at bounding box center [327, 61] width 427 height 19
click at [312, 51] on div "Dairyland Analysis / Dairyland Not Chosen Analysis Dairyland Not Chosen Analysi…" at bounding box center [328, 340] width 454 height 680
click at [310, 54] on nav "Edit Rule Test Results" at bounding box center [327, 61] width 427 height 19
click at [319, 55] on nav "Edit Rule Test Results" at bounding box center [327, 61] width 427 height 19
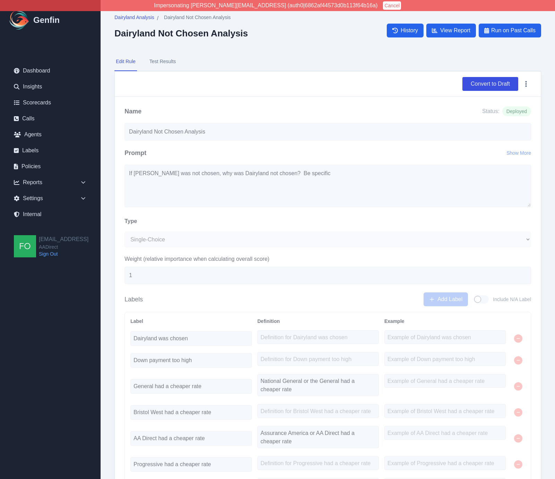
click at [306, 53] on nav "Edit Rule Test Results" at bounding box center [327, 61] width 427 height 19
click at [291, 37] on div "Dairyland Analysis / Dairyland Not Chosen Analysis Dairyland Not Chosen Analysi…" at bounding box center [327, 30] width 427 height 33
click at [287, 42] on div "Dairyland Analysis / Dairyland Not Chosen Analysis Dairyland Not Chosen Analysi…" at bounding box center [327, 30] width 427 height 33
click at [289, 40] on div "Dairyland Analysis / Dairyland Not Chosen Analysis Dairyland Not Chosen Analysi…" at bounding box center [327, 30] width 427 height 33
drag, startPoint x: 551, startPoint y: 215, endPoint x: 557, endPoint y: 215, distance: 6.2
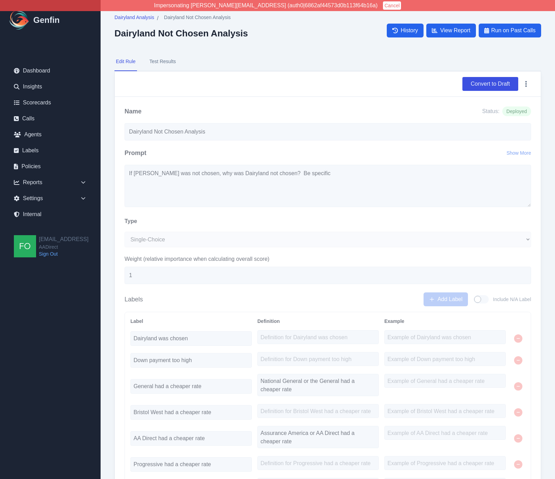
click at [551, 215] on div "Dairyland Analysis / Dairyland Not Chosen Analysis Dairyland Not Chosen Analysi…" at bounding box center [328, 340] width 454 height 680
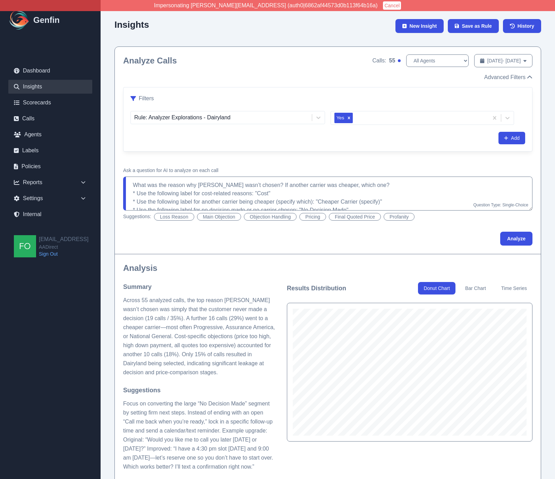
scroll to position [1463, 0]
